Goal: Transaction & Acquisition: Purchase product/service

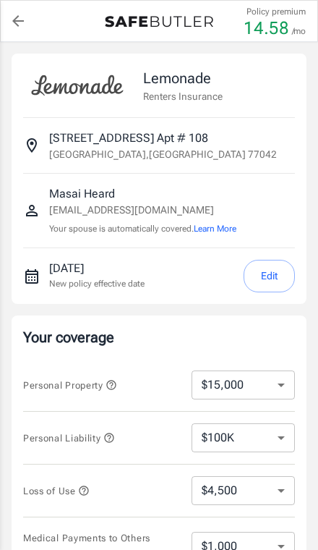
select select "15000"
select select "500"
click at [279, 277] on button "Edit" at bounding box center [269, 276] width 51 height 33
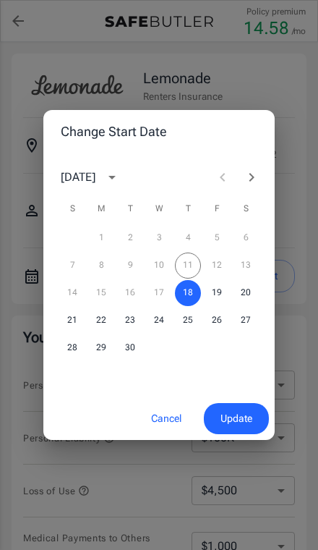
click at [228, 266] on div "7 8 9 10 11 12 13" at bounding box center [158, 265] width 231 height 26
click at [210, 270] on div "7 8 9 10 11 12 13" at bounding box center [158, 265] width 231 height 26
click at [157, 420] on button "Cancel" at bounding box center [167, 418] width 64 height 31
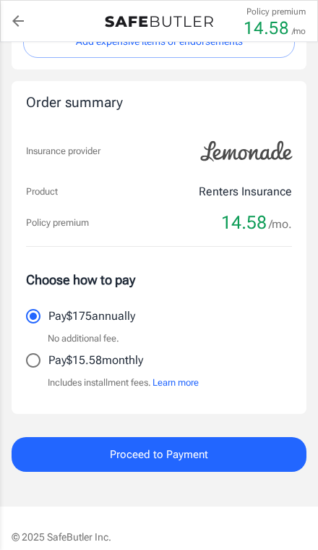
scroll to position [715, 0]
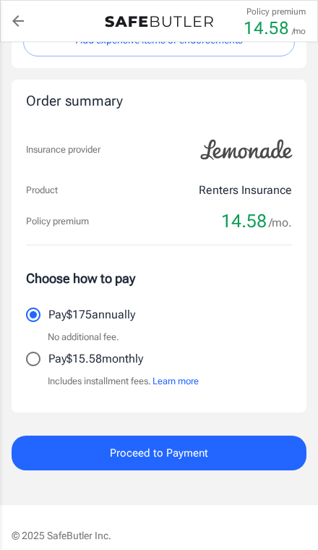
click at [33, 362] on input "Pay $15.58 monthly" at bounding box center [33, 359] width 30 height 30
radio input "true"
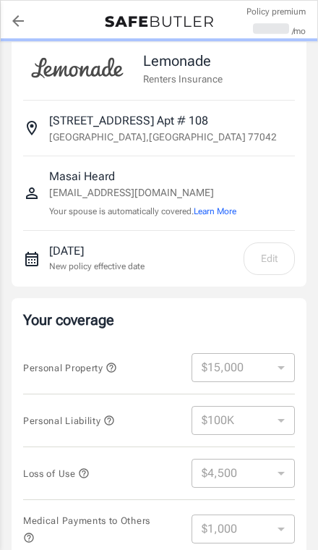
scroll to position [9, 0]
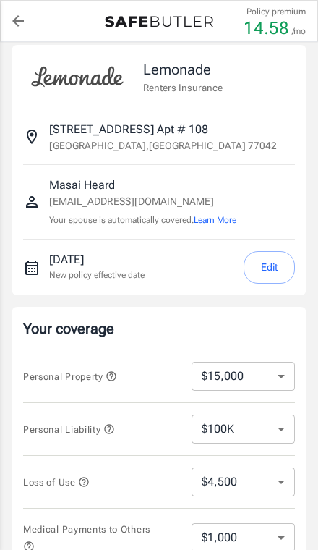
click at [270, 270] on button "Edit" at bounding box center [269, 267] width 51 height 33
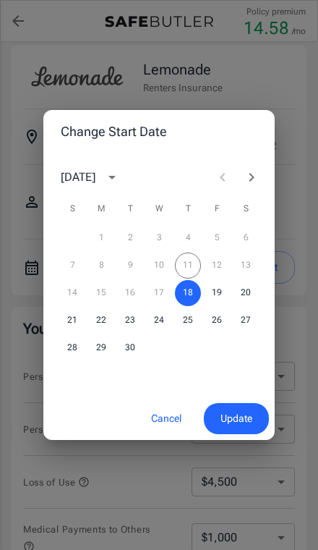
click at [221, 267] on div "7 8 9 10 11 12 13" at bounding box center [158, 265] width 231 height 26
click at [154, 417] on button "Cancel" at bounding box center [167, 418] width 64 height 31
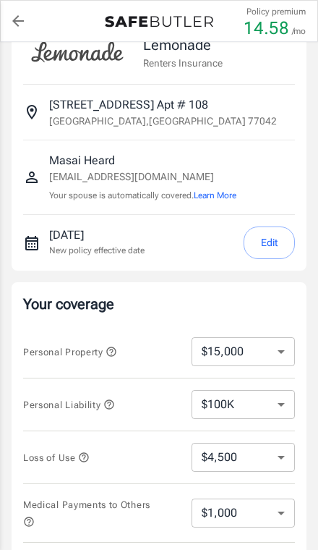
scroll to position [0, 0]
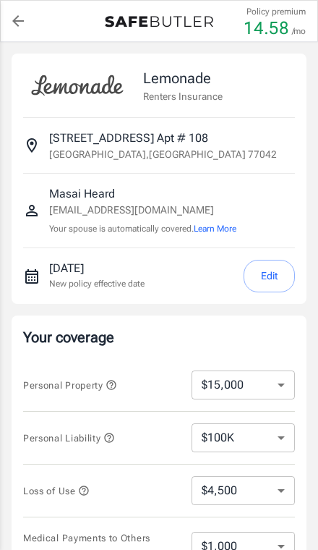
click at [21, 22] on icon "back to quotes" at bounding box center [17, 20] width 17 height 17
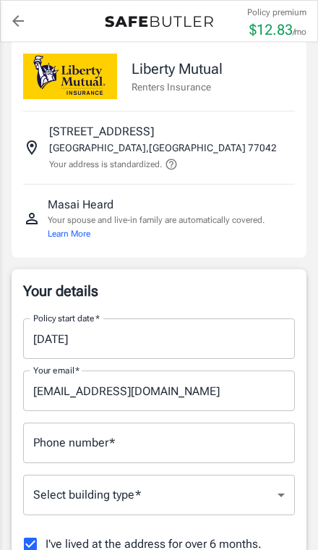
scroll to position [16, 0]
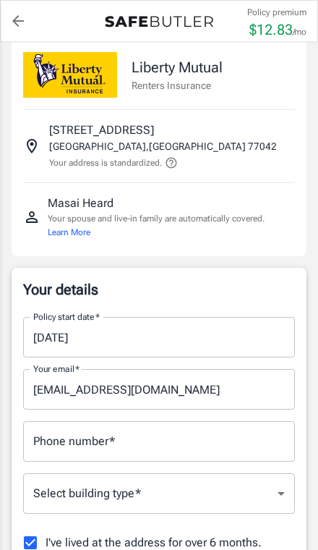
click at [218, 325] on input "[DATE]" at bounding box center [154, 337] width 262 height 40
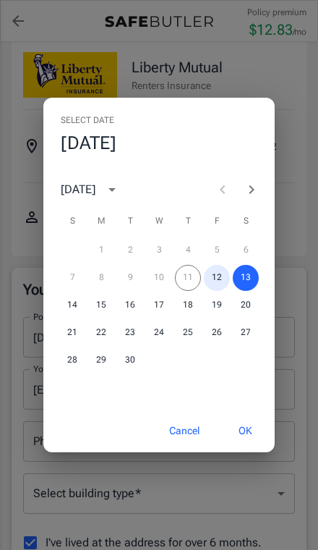
click at [218, 274] on button "12" at bounding box center [217, 278] width 26 height 26
type input "[DATE]"
click at [239, 428] on button "OK" at bounding box center [245, 430] width 47 height 31
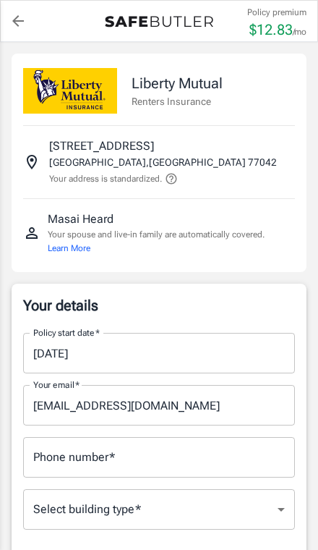
scroll to position [45, 0]
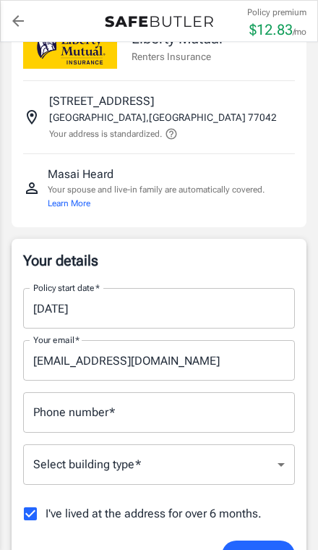
click at [207, 427] on input "Phone number   *" at bounding box center [159, 412] width 272 height 40
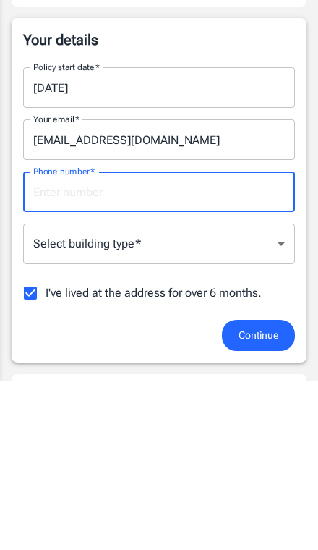
type input "8329549359"
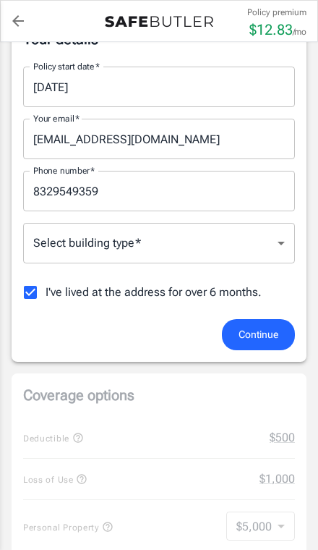
scroll to position [266, 0]
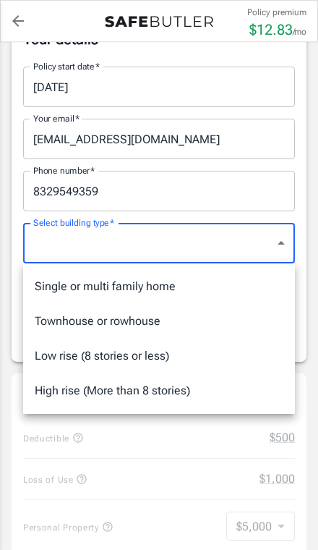
click at [278, 247] on div at bounding box center [159, 275] width 318 height 550
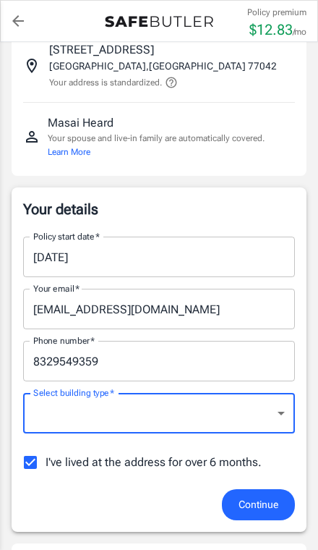
scroll to position [113, 0]
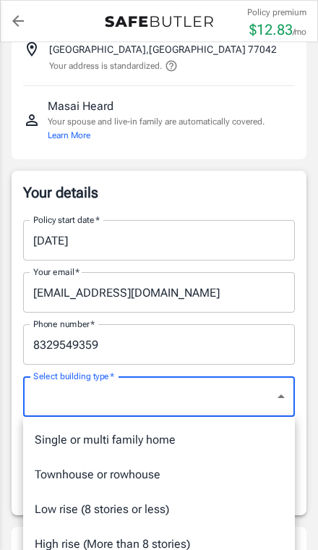
click at [191, 436] on li "Single or multi family home" at bounding box center [159, 439] width 272 height 35
type input "singlefamily"
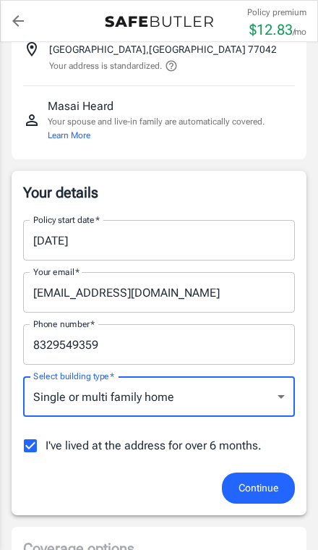
click at [37, 451] on input "I've lived at the address for over 6 months." at bounding box center [30, 445] width 30 height 30
checkbox input "false"
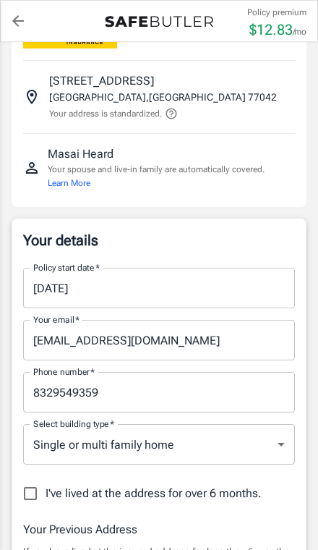
scroll to position [0, 0]
